Goal: Find specific page/section: Find specific page/section

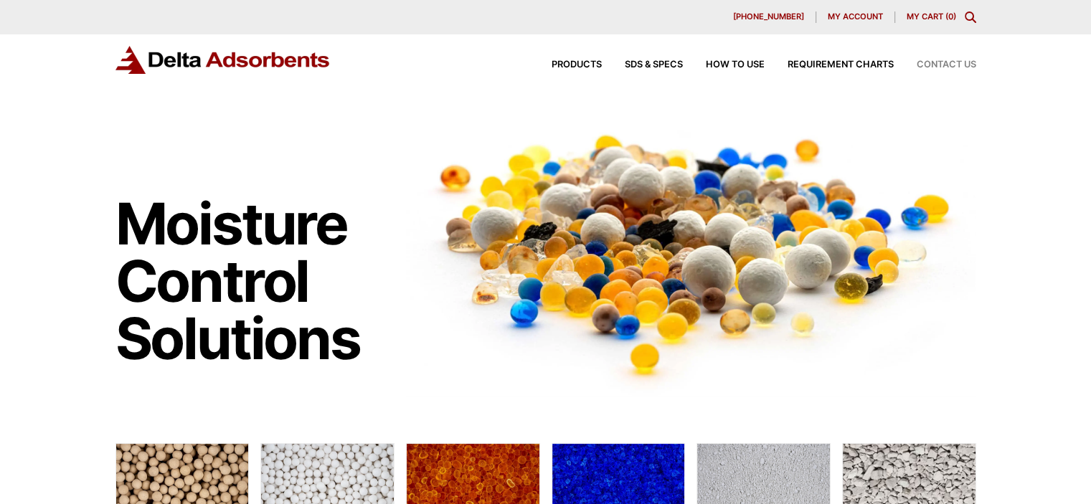
click at [539, 65] on span "Contact Us" at bounding box center [947, 64] width 60 height 9
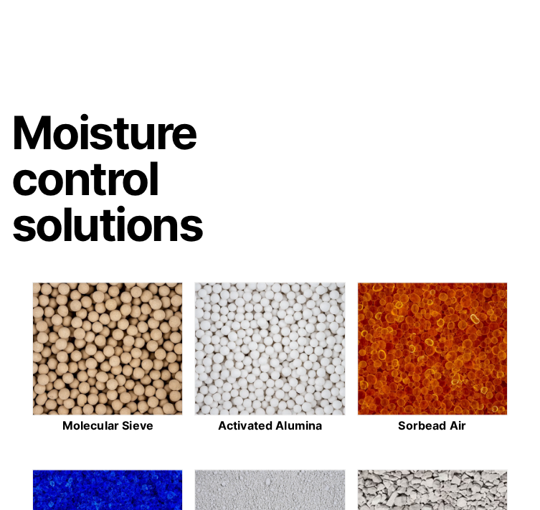
scroll to position [430, 0]
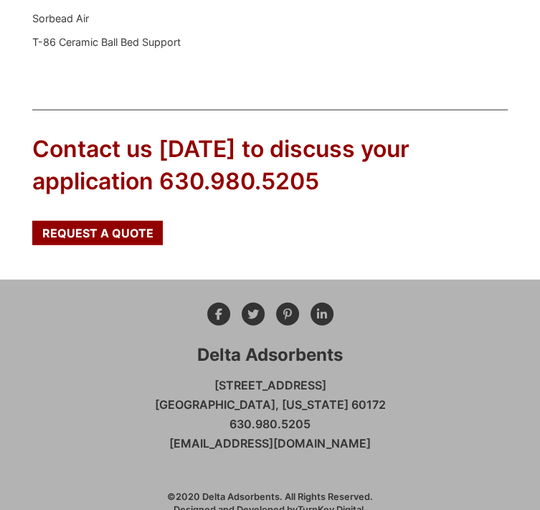
scroll to position [1658, 0]
